Goal: Task Accomplishment & Management: Manage account settings

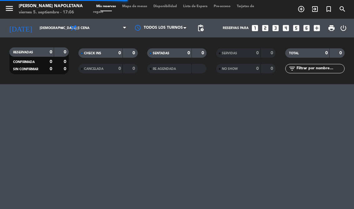
select select "es"
select select "dinner"
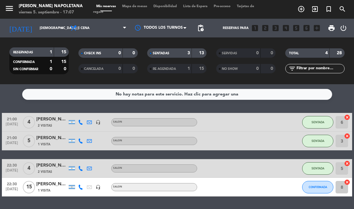
click at [56, 27] on input "[DEMOGRAPHIC_DATA] [DATE]" at bounding box center [60, 28] width 46 height 10
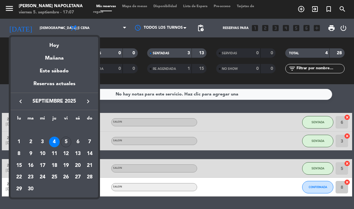
click at [63, 44] on div "Hoy" at bounding box center [54, 43] width 87 height 13
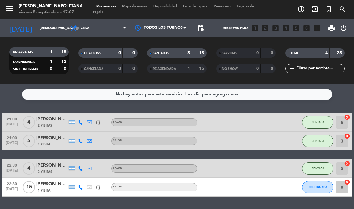
type input "vie. [DATE]"
select select "dinner"
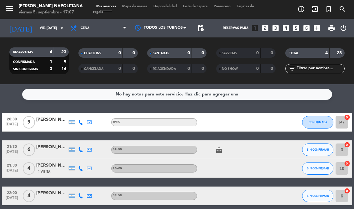
click at [221, 150] on icon "cake" at bounding box center [218, 149] width 7 height 7
click at [219, 150] on icon "cake" at bounding box center [218, 149] width 7 height 7
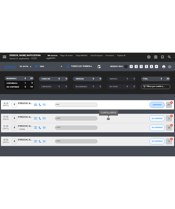
scroll to position [17, 0]
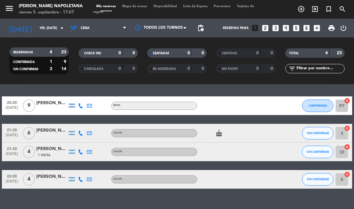
click at [81, 133] on icon at bounding box center [80, 133] width 5 height 5
click at [252, 113] on div at bounding box center [257, 105] width 17 height 18
click at [54, 105] on div "[PERSON_NAME]" at bounding box center [51, 103] width 31 height 7
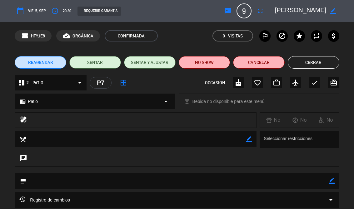
click at [317, 64] on button "Cerrar" at bounding box center [313, 62] width 52 height 12
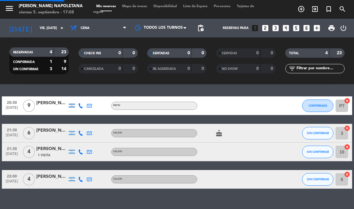
select select "dinner"
click at [320, 133] on span "SIN CONFIRMAR" at bounding box center [318, 132] width 22 height 3
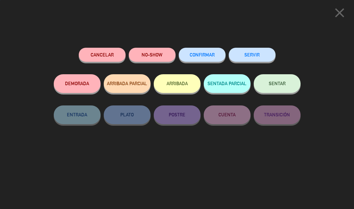
click at [197, 58] on button "CONFIRMAR" at bounding box center [202, 55] width 47 height 14
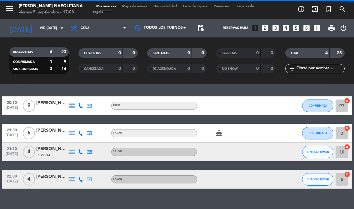
select select "dinner"
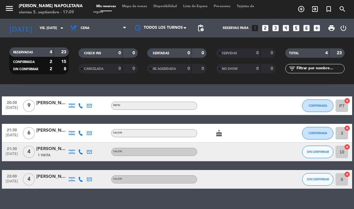
click at [317, 152] on span "SIN CONFIRMAR" at bounding box center [318, 151] width 22 height 3
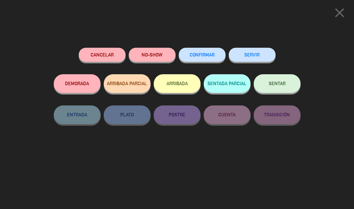
click at [214, 52] on button "CONFIRMAR" at bounding box center [202, 55] width 47 height 14
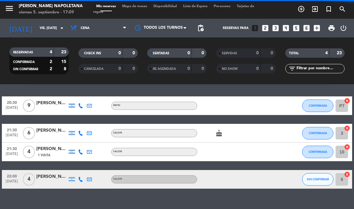
select select "dinner"
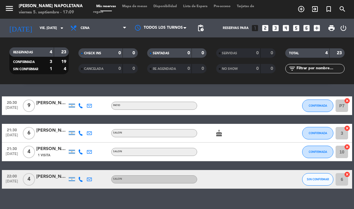
click at [51, 176] on div "[PERSON_NAME]" at bounding box center [51, 176] width 31 height 7
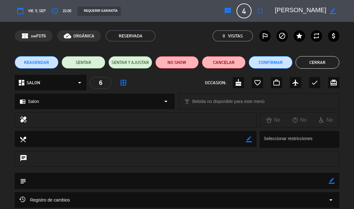
click at [275, 59] on button "Confirmar" at bounding box center [270, 62] width 44 height 12
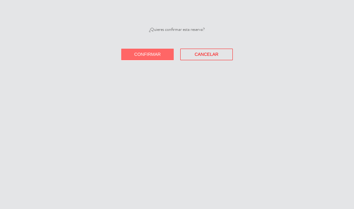
click at [160, 54] on span "Confirmar" at bounding box center [147, 54] width 27 height 5
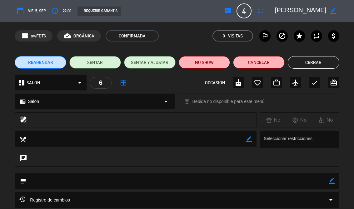
click at [318, 67] on button "Cerrar" at bounding box center [313, 62] width 52 height 12
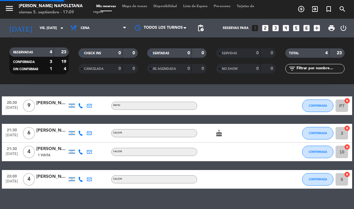
select select "dinner"
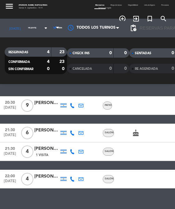
select select "dinner"
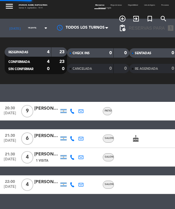
select select "dinner"
